Goal: Information Seeking & Learning: Learn about a topic

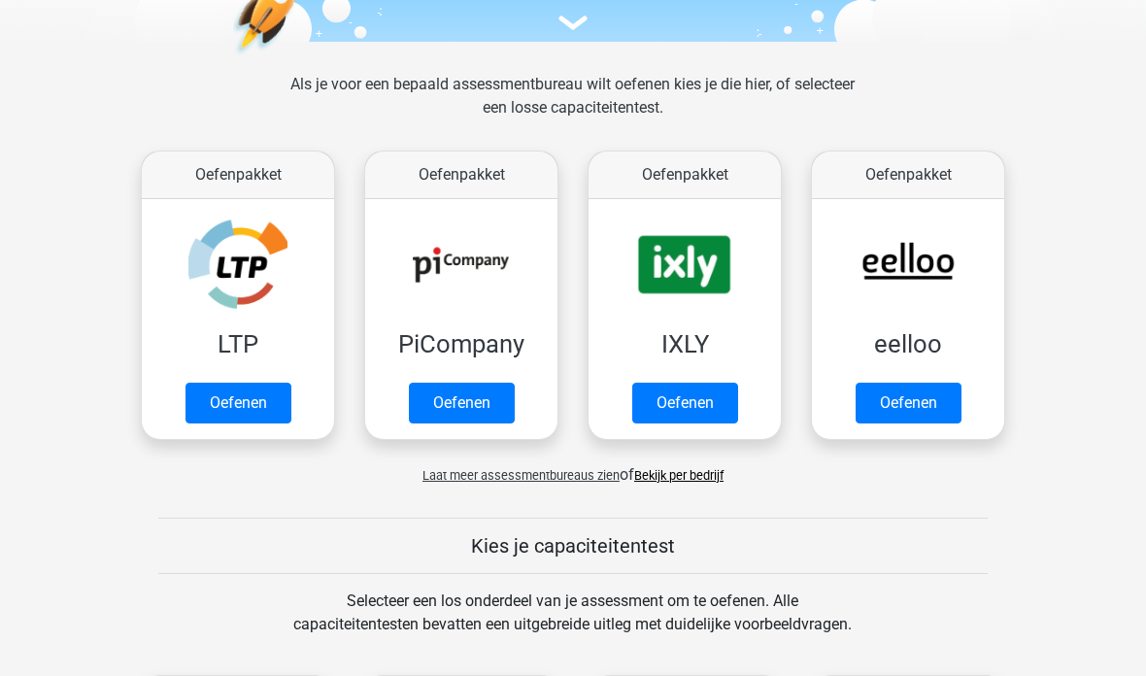
scroll to position [260, 0]
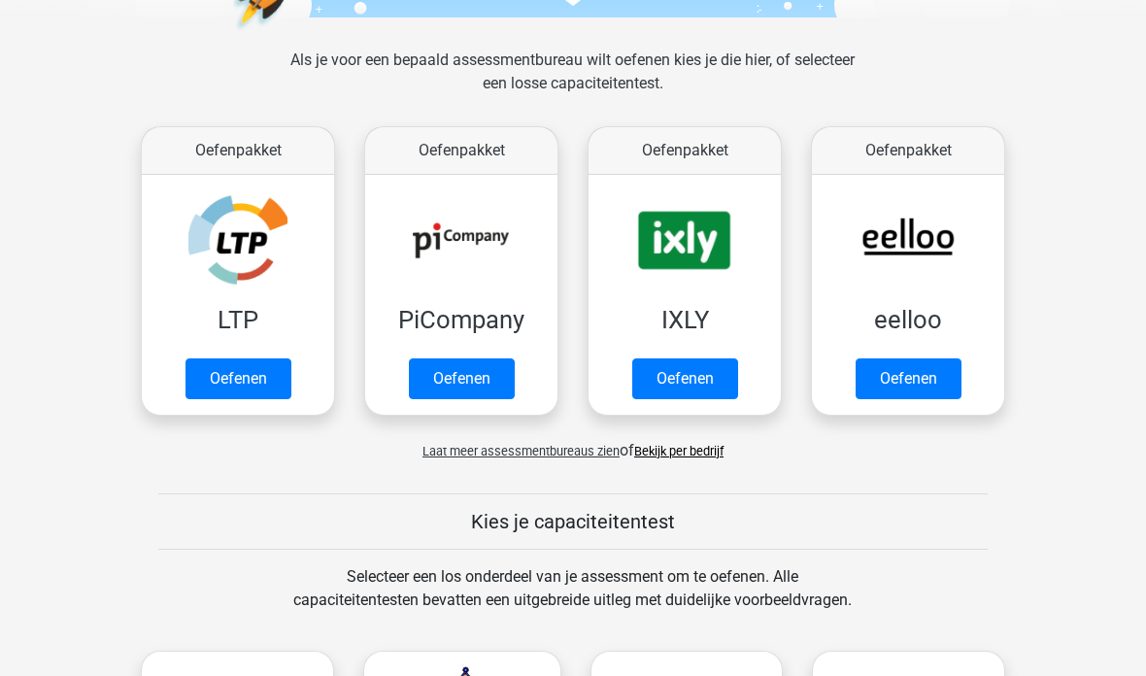
click at [486, 380] on link "Oefenen" at bounding box center [462, 378] width 106 height 41
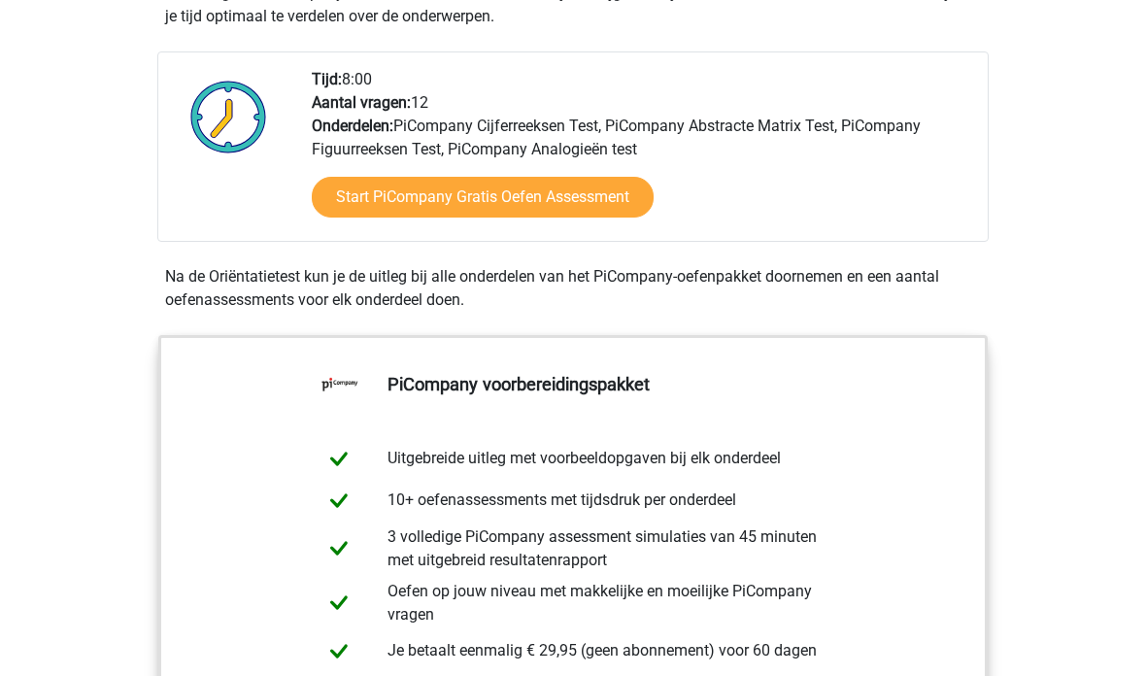
scroll to position [443, 0]
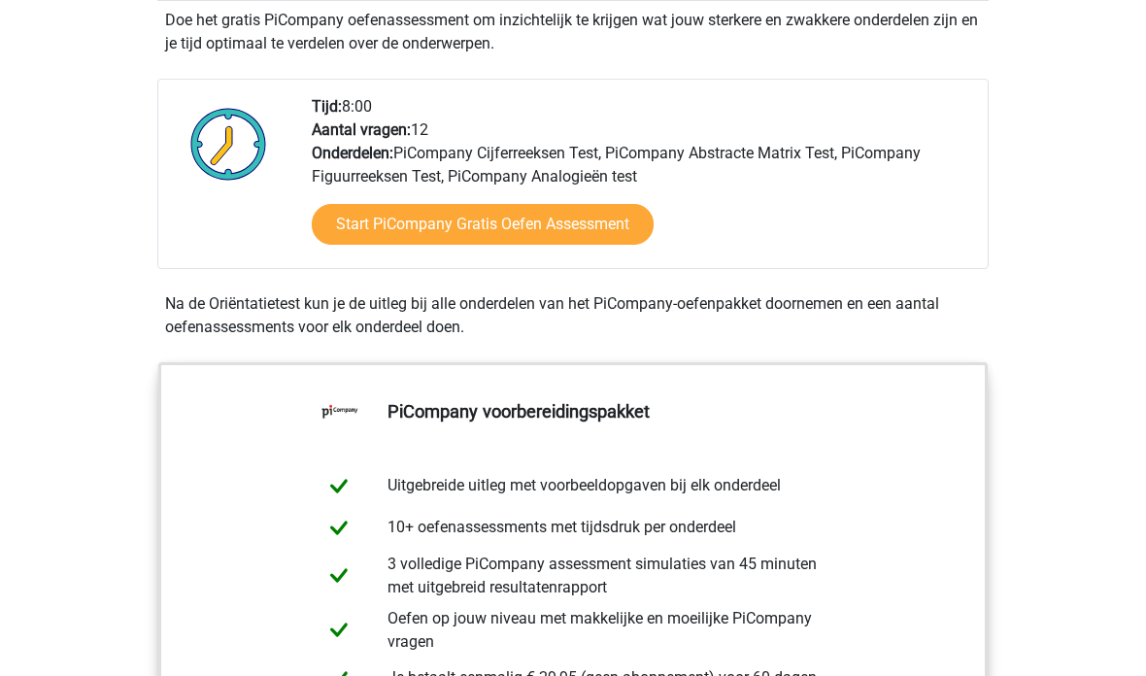
click at [599, 246] on link "Start PiCompany Gratis Oefen Assessment" at bounding box center [483, 225] width 342 height 41
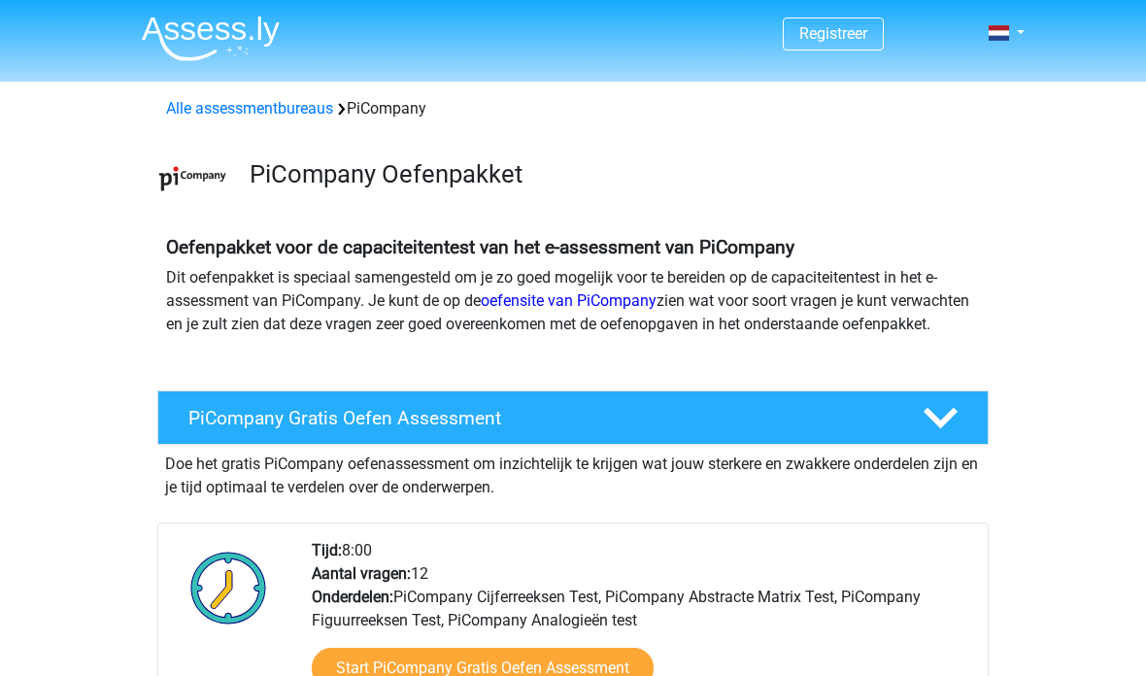
scroll to position [444, 0]
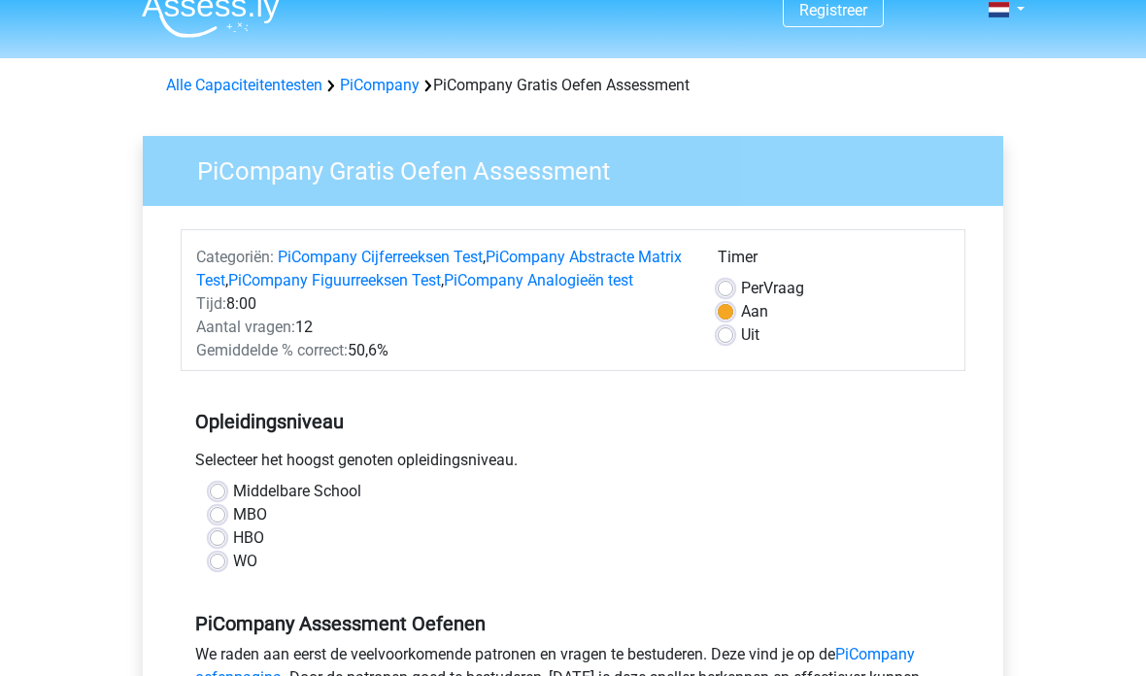
scroll to position [51, 0]
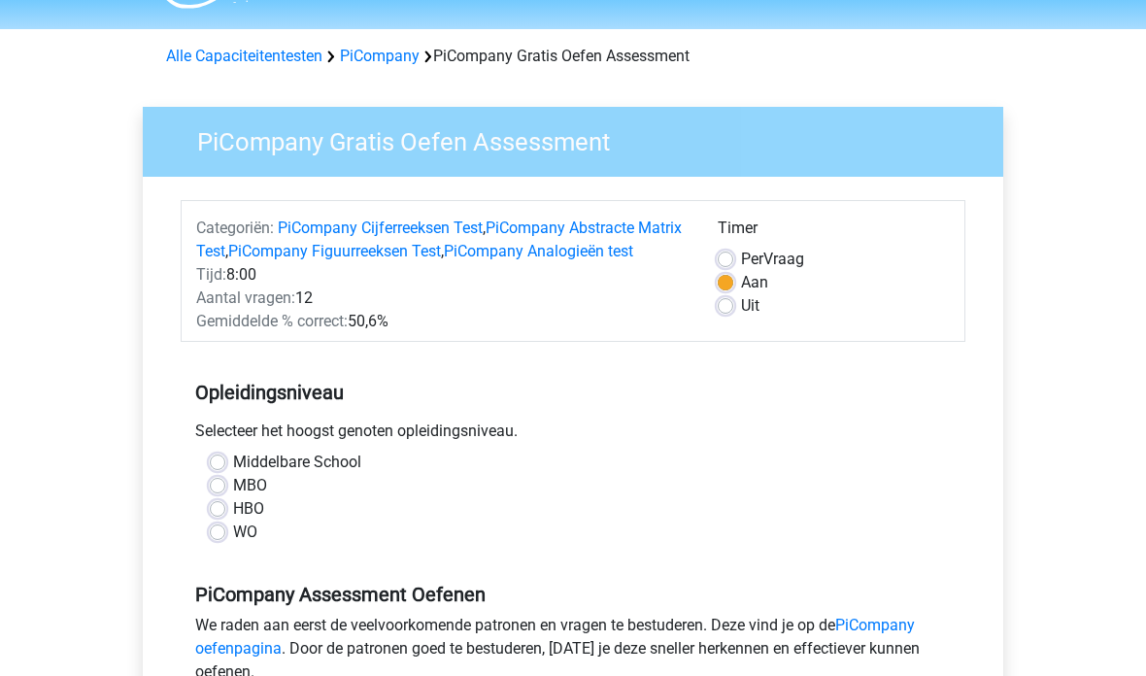
click at [258, 522] on label "HBO" at bounding box center [248, 509] width 31 height 23
click at [225, 518] on input "HBO" at bounding box center [218, 507] width 16 height 19
radio input "true"
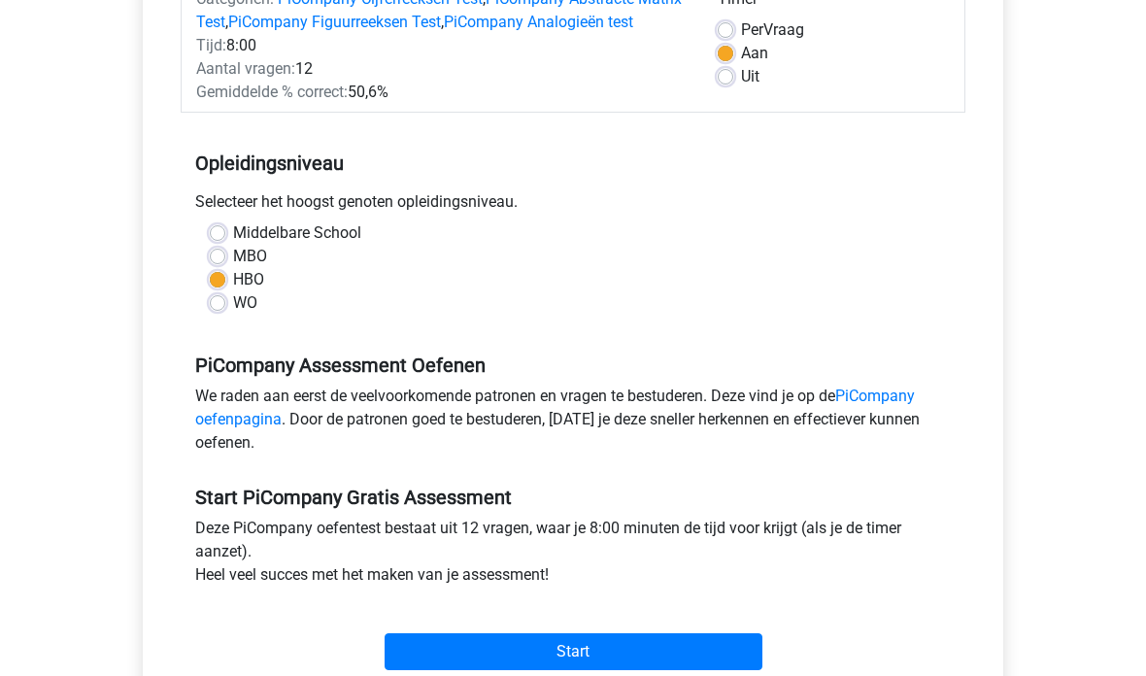
scroll to position [282, 0]
click at [536, 670] on input "Start" at bounding box center [574, 651] width 378 height 37
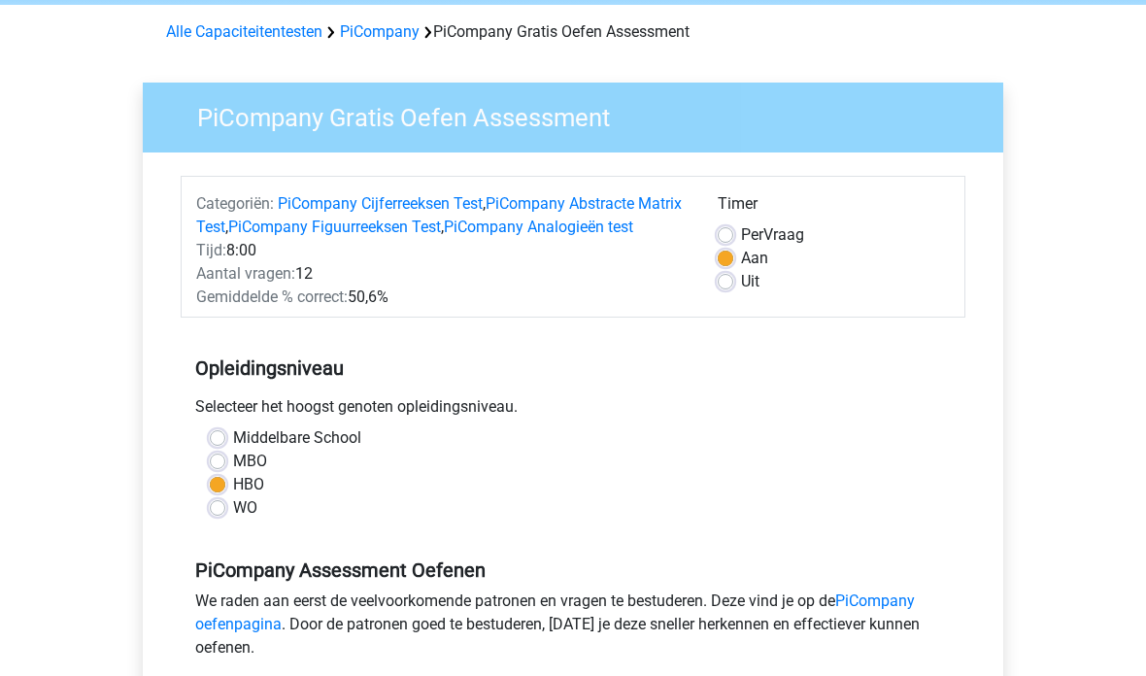
scroll to position [0, 0]
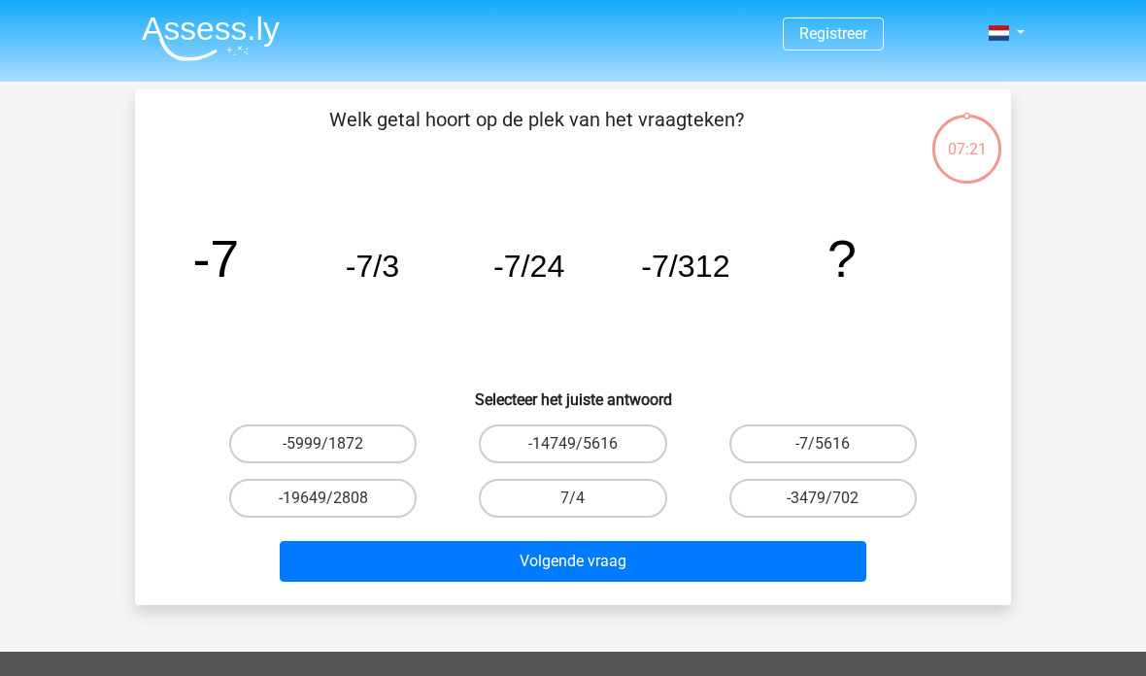
click at [608, 454] on label "-14749/5616" at bounding box center [572, 443] width 187 height 39
click at [586, 454] on input "-14749/5616" at bounding box center [579, 450] width 13 height 13
radio input "true"
click at [816, 437] on label "-7/5616" at bounding box center [823, 443] width 187 height 39
click at [823, 444] on input "-7/5616" at bounding box center [829, 450] width 13 height 13
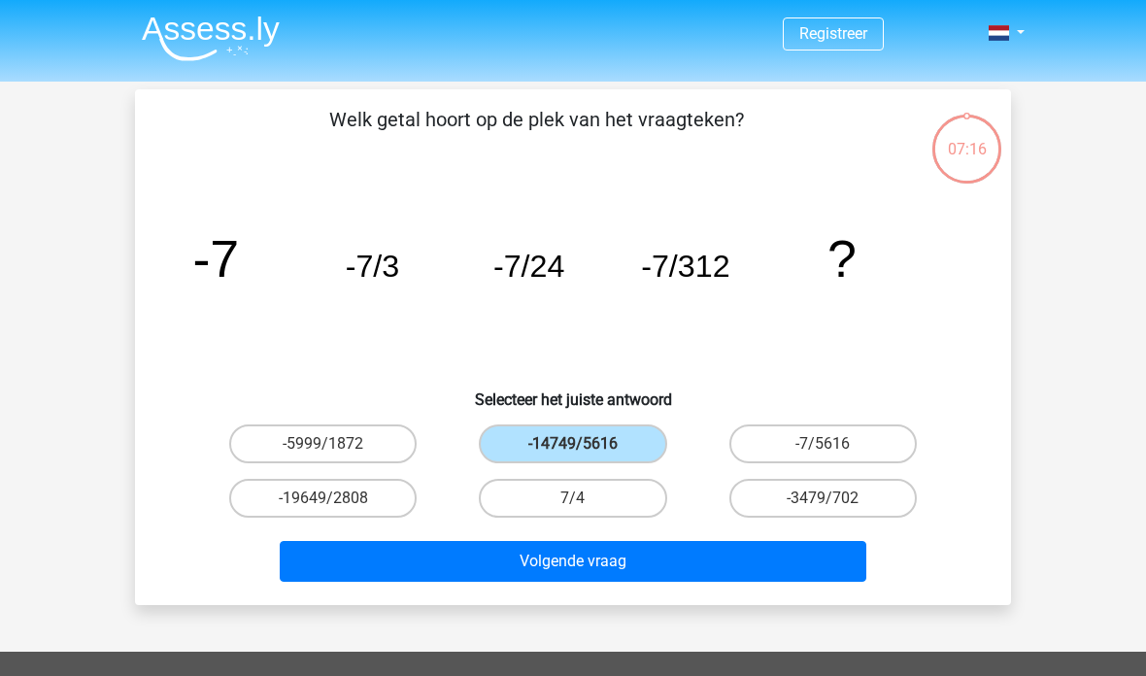
radio input "true"
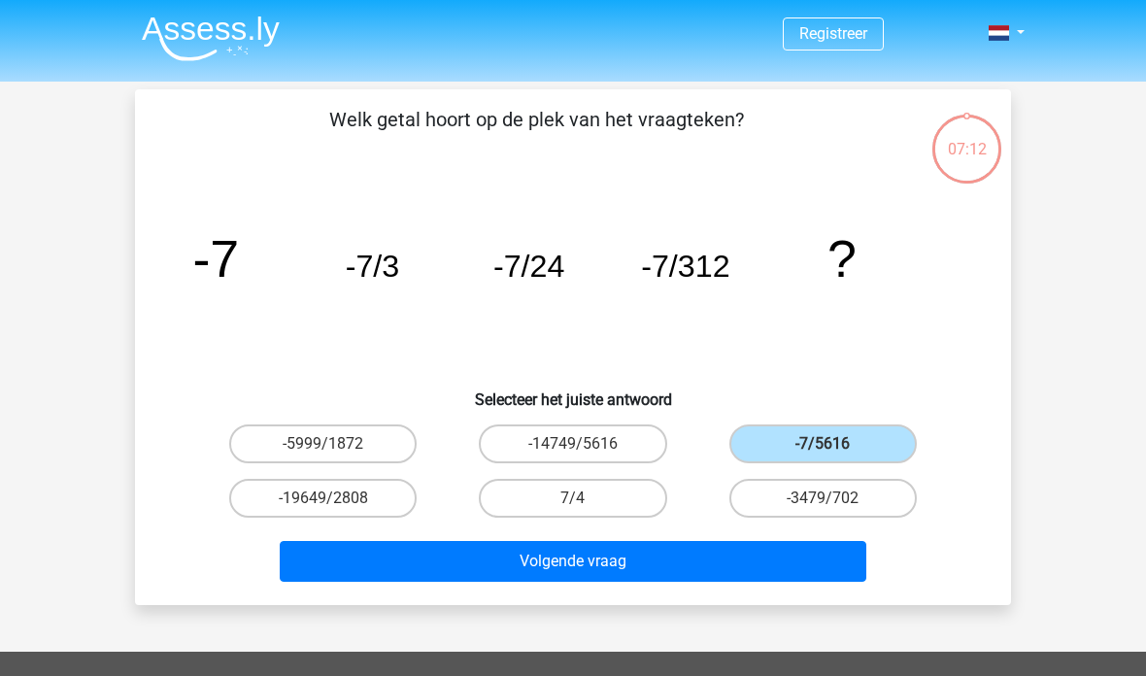
click at [640, 571] on button "Volgende vraag" at bounding box center [574, 561] width 588 height 41
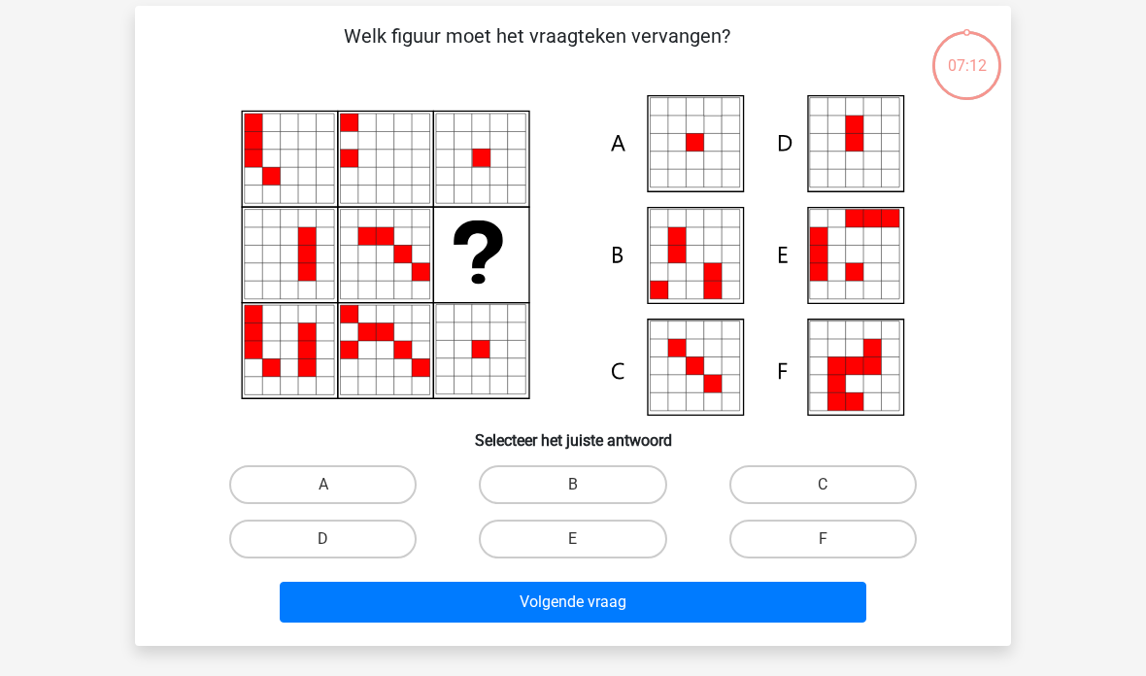
scroll to position [89, 0]
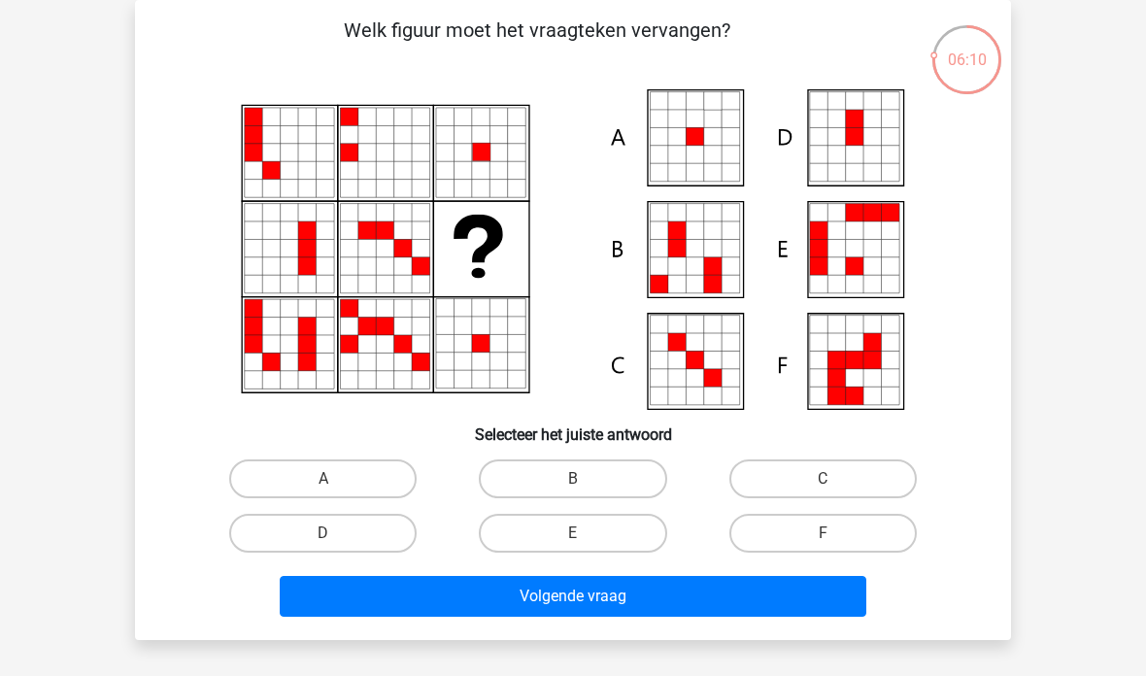
click at [355, 470] on label "A" at bounding box center [322, 478] width 187 height 39
click at [336, 479] on input "A" at bounding box center [329, 485] width 13 height 13
radio input "true"
click at [510, 598] on button "Volgende vraag" at bounding box center [574, 596] width 588 height 41
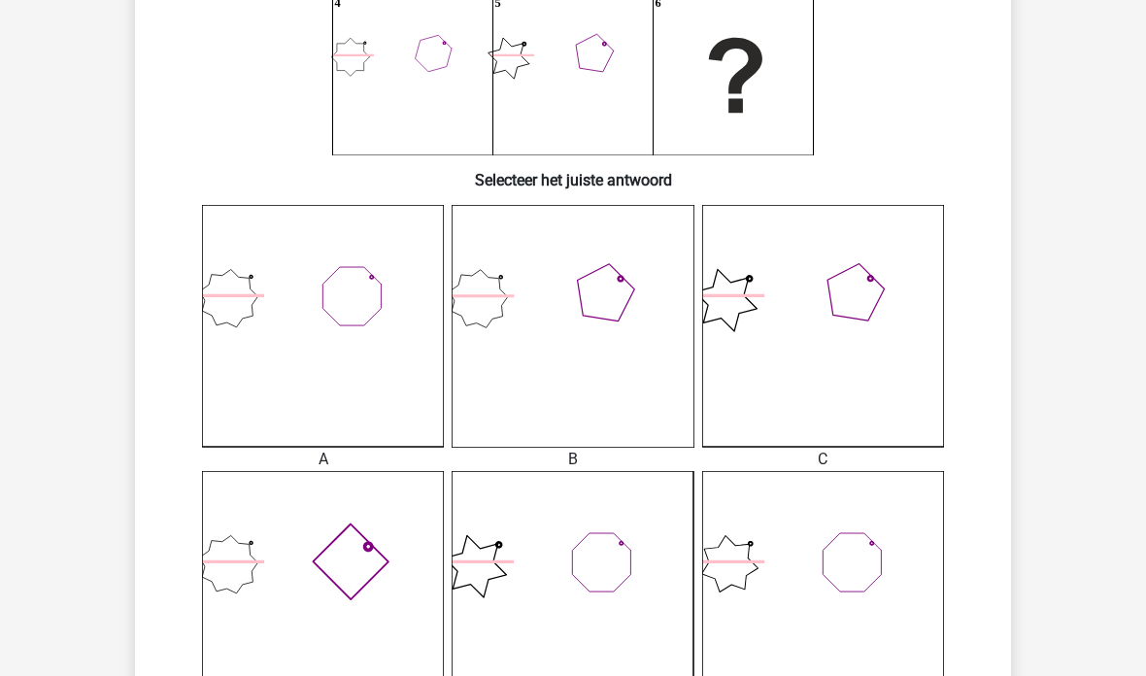
scroll to position [344, 0]
click at [350, 624] on icon at bounding box center [323, 592] width 242 height 242
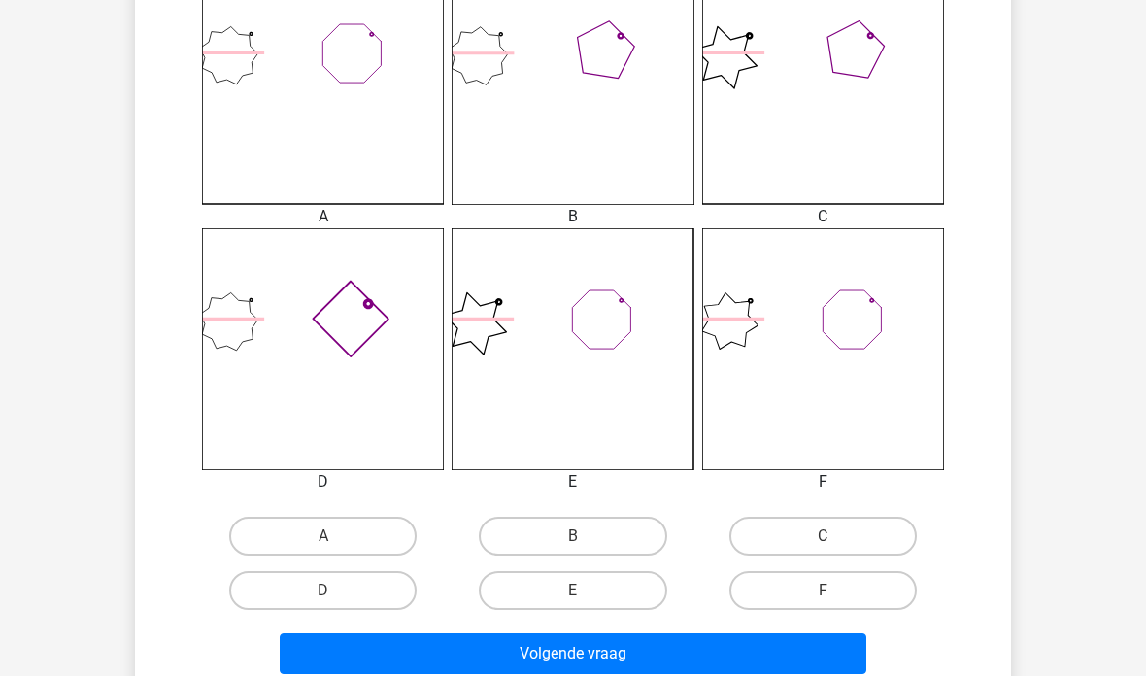
scroll to position [585, 0]
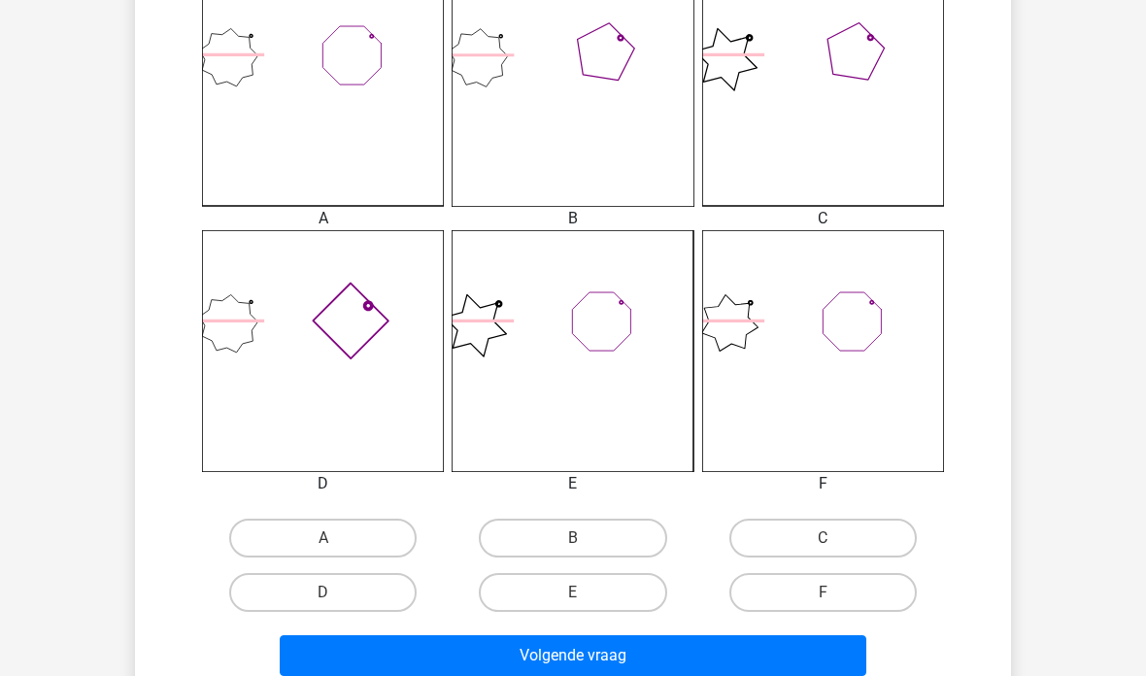
click at [361, 594] on label "D" at bounding box center [322, 592] width 187 height 39
click at [336, 594] on input "D" at bounding box center [329, 599] width 13 height 13
radio input "true"
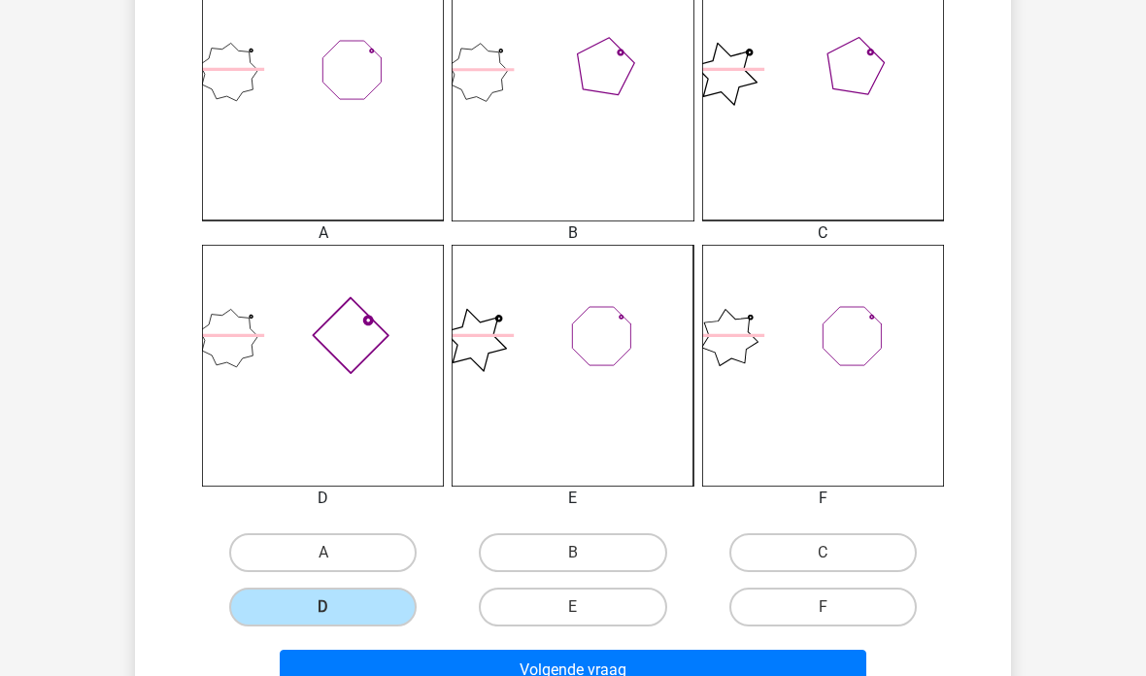
scroll to position [571, 0]
click at [587, 675] on button "Volgende vraag" at bounding box center [574, 669] width 588 height 41
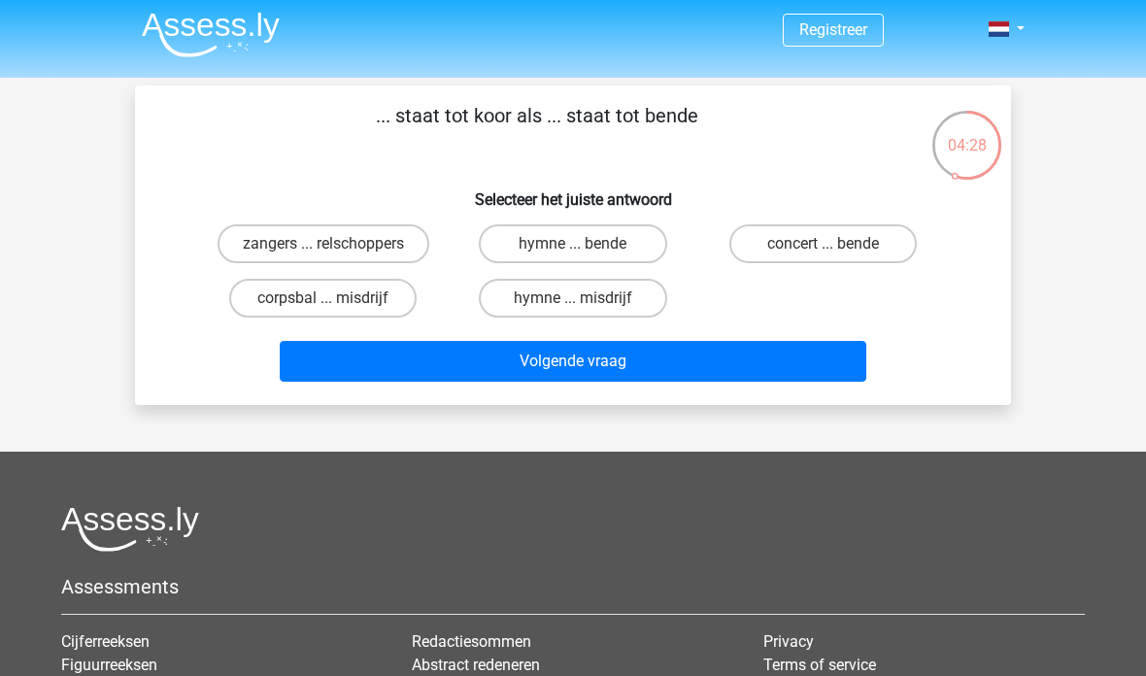
scroll to position [0, 0]
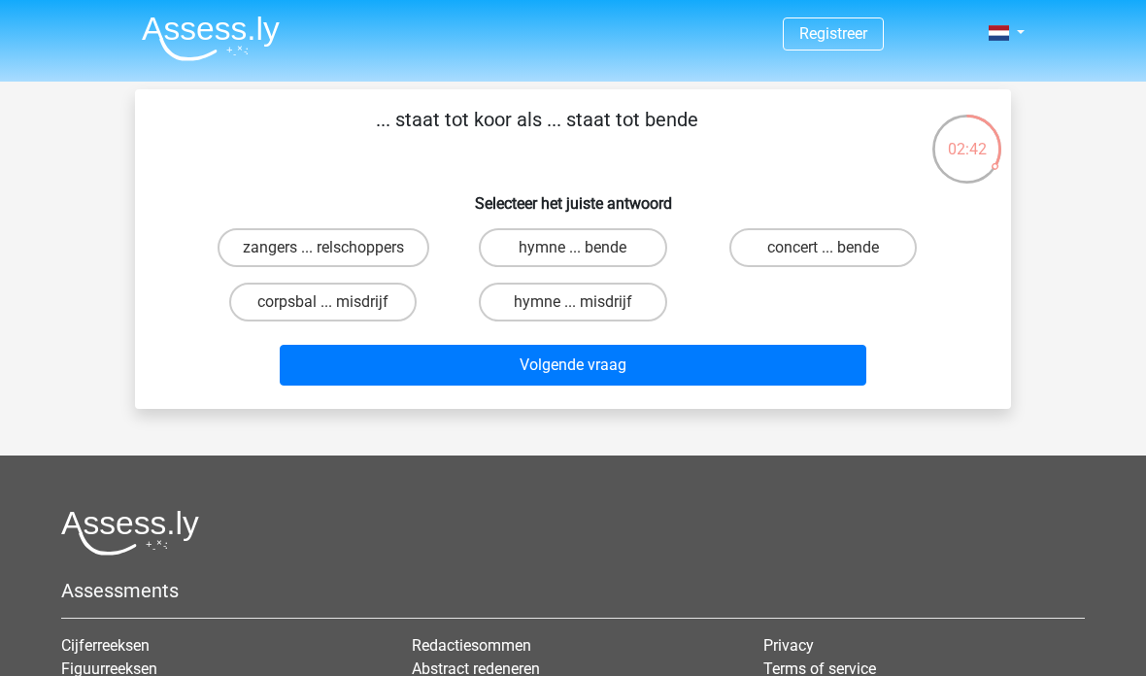
click at [616, 310] on label "hymne ... misdrijf" at bounding box center [572, 302] width 187 height 39
click at [586, 310] on input "hymne ... misdrijf" at bounding box center [579, 308] width 13 height 13
radio input "true"
click at [686, 370] on button "Volgende vraag" at bounding box center [574, 365] width 588 height 41
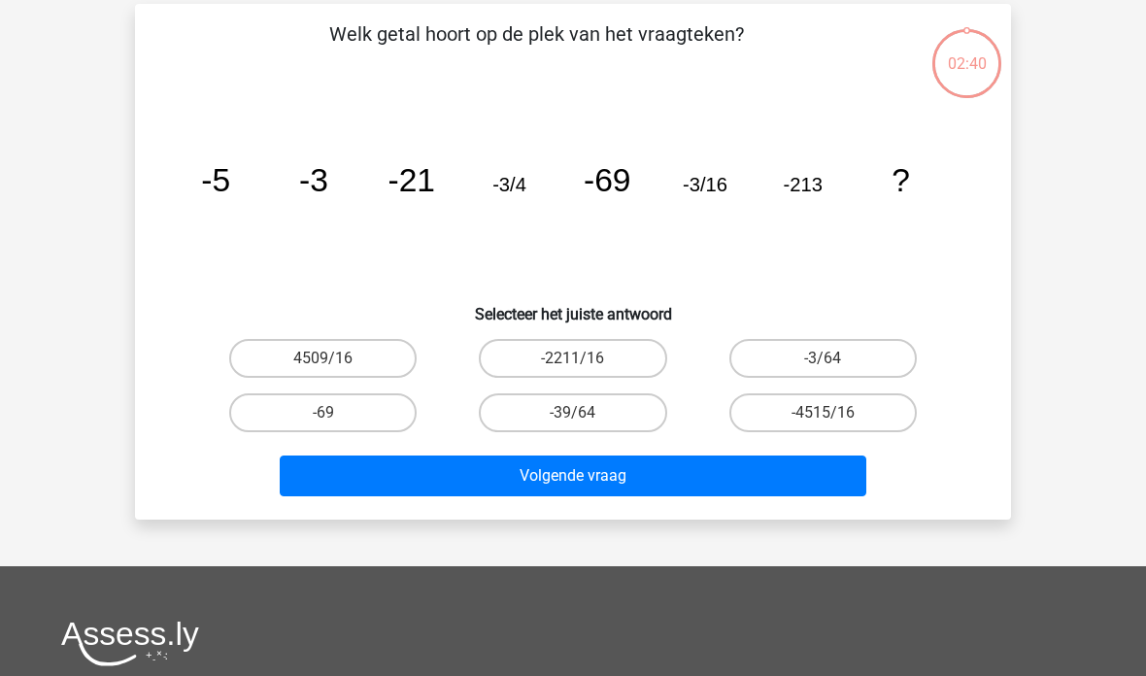
scroll to position [89, 0]
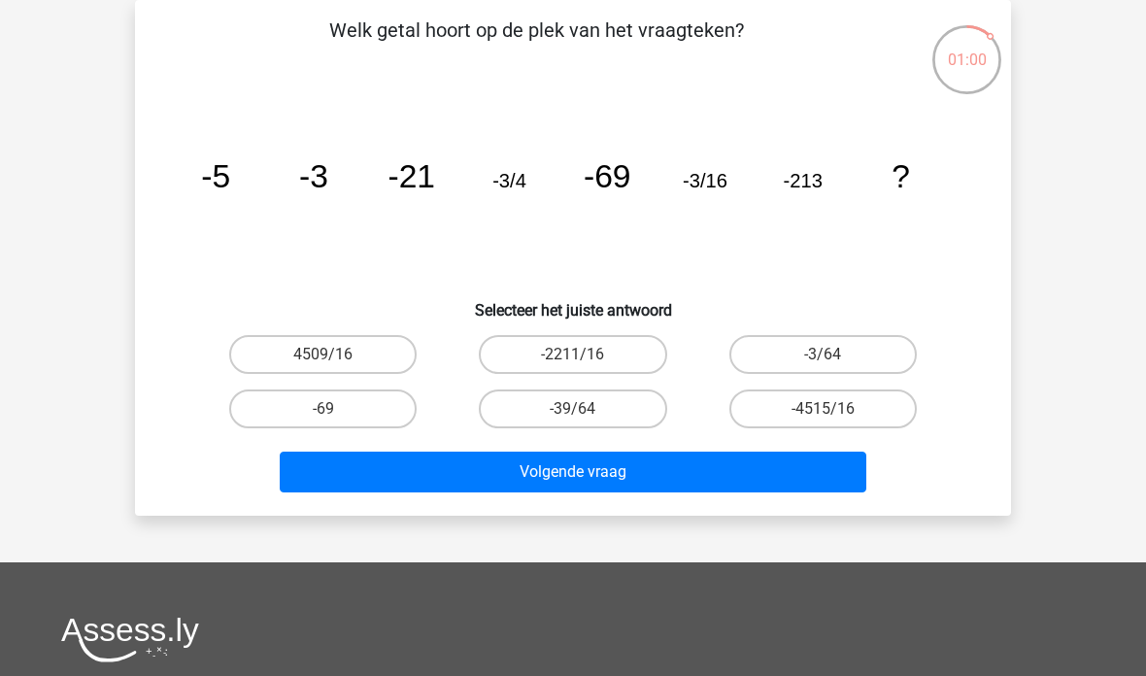
click at [869, 349] on label "-3/64" at bounding box center [823, 354] width 187 height 39
click at [835, 355] on input "-3/64" at bounding box center [829, 361] width 13 height 13
radio input "true"
click at [648, 461] on button "Volgende vraag" at bounding box center [574, 472] width 588 height 41
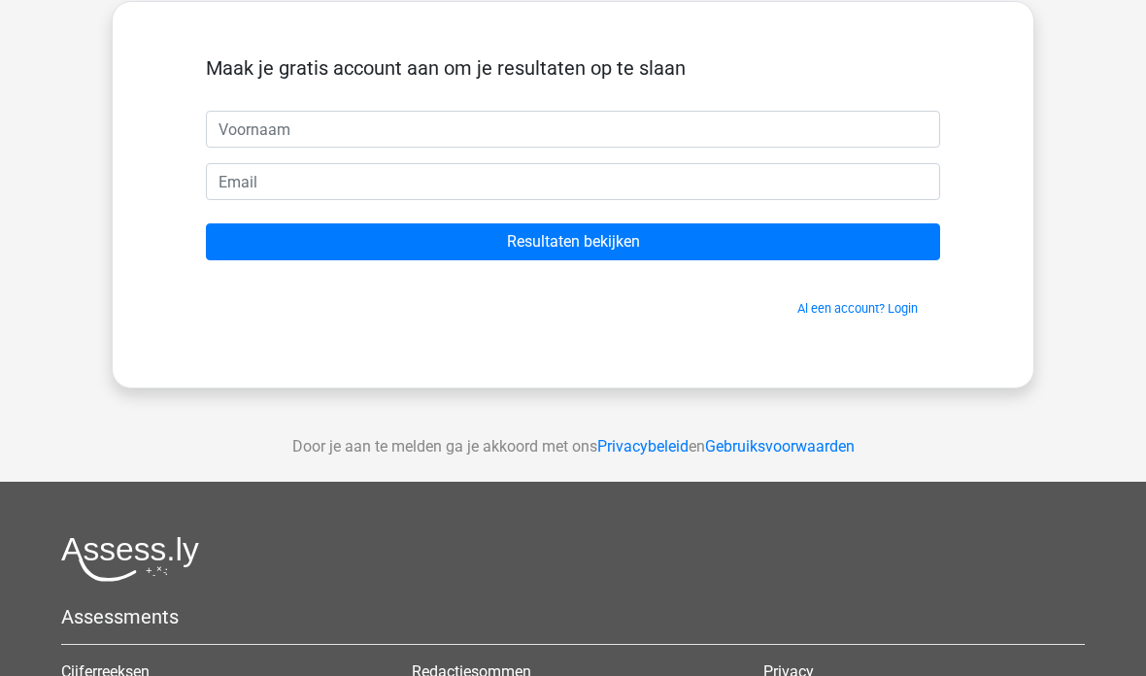
scroll to position [18, 0]
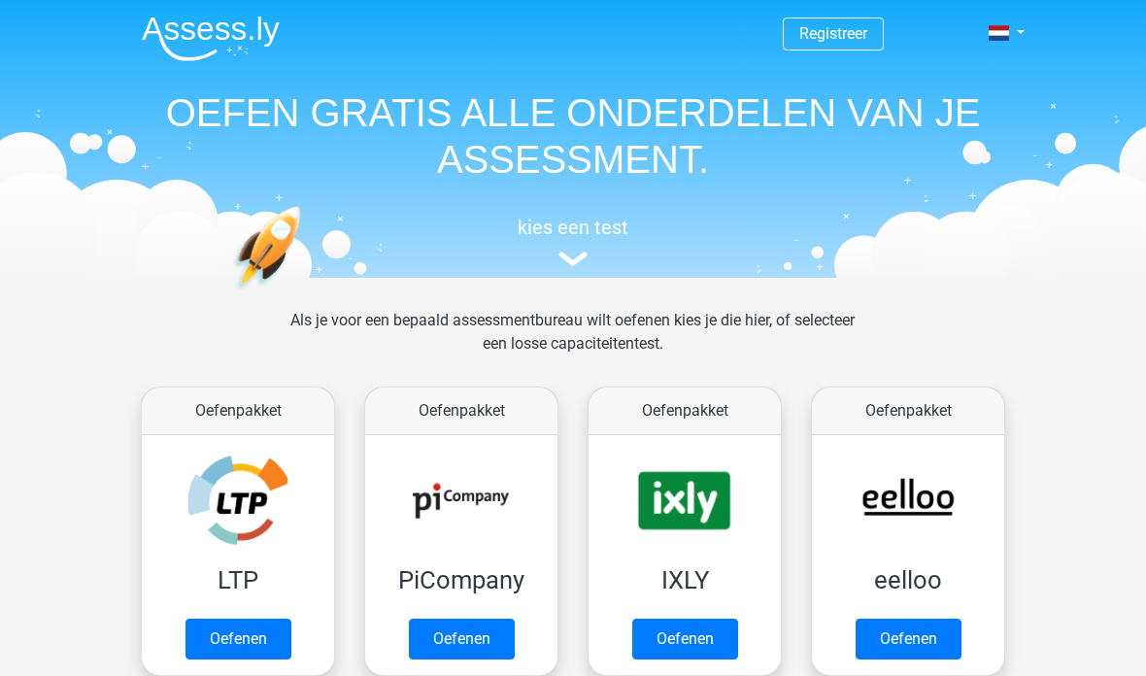
scroll to position [338, 0]
